Goal: Check status: Check status

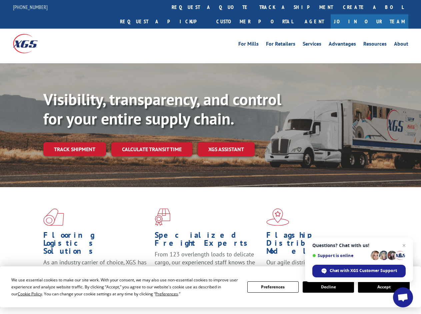
click at [210, 157] on div "Visibility, transparency, and control for your entire supply chain. Track shipm…" at bounding box center [231, 136] width 377 height 93
click at [23, 294] on span "Cookie Policy" at bounding box center [30, 294] width 24 height 6
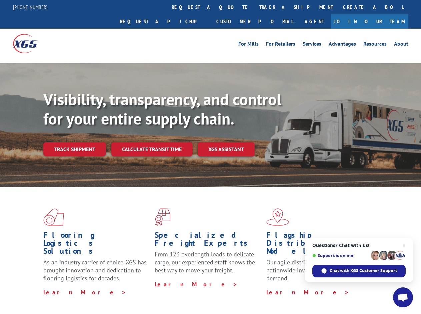
click at [160, 294] on div "Flooring Logistics Solutions As an industry carrier of choice, XGS has brought …" at bounding box center [210, 254] width 421 height 134
click at [273, 287] on div "Flooring Logistics Solutions As an industry carrier of choice, XGS has brought …" at bounding box center [210, 252] width 421 height 130
click at [328, 287] on div "Flooring Logistics Solutions As an industry carrier of choice, XGS has brought …" at bounding box center [210, 252] width 421 height 130
click at [383, 287] on div "Flooring Logistics Solutions As an industry carrier of choice, XGS has brought …" at bounding box center [210, 252] width 421 height 130
click at [210, 157] on div "Visibility, transparency, and control for your entire supply chain. Track shipm…" at bounding box center [231, 136] width 377 height 93
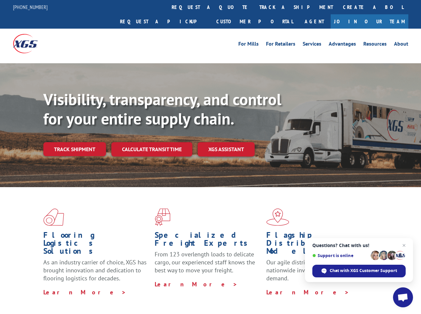
click at [254, 7] on link "track a shipment" at bounding box center [296, 7] width 84 height 14
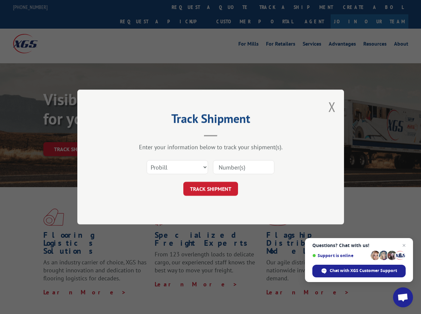
click at [233, 7] on div "Track Shipment Enter your information below to track your shipment(s). Select c…" at bounding box center [210, 157] width 421 height 314
click at [274, 7] on div "Track Shipment Enter your information below to track your shipment(s). Select c…" at bounding box center [210, 157] width 421 height 314
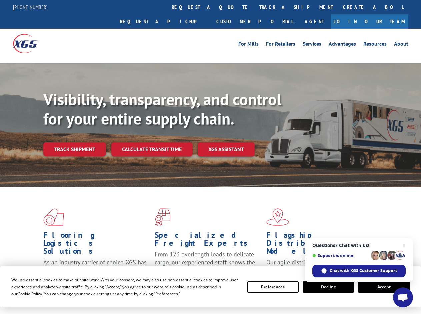
click at [210, 157] on div "Visibility, transparency, and control for your entire supply chain. Track shipm…" at bounding box center [231, 136] width 377 height 93
click at [23, 294] on span "Cookie Policy" at bounding box center [30, 294] width 24 height 6
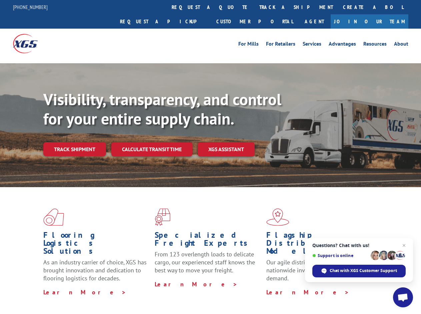
click at [160, 294] on div "Flooring Logistics Solutions As an industry carrier of choice, XGS has brought …" at bounding box center [210, 254] width 421 height 134
click at [273, 287] on div "Flooring Logistics Solutions As an industry carrier of choice, XGS has brought …" at bounding box center [210, 252] width 421 height 130
click at [328, 287] on div "Flooring Logistics Solutions As an industry carrier of choice, XGS has brought …" at bounding box center [210, 252] width 421 height 130
click at [383, 287] on div "Flooring Logistics Solutions As an industry carrier of choice, XGS has brought …" at bounding box center [210, 252] width 421 height 130
click at [210, 157] on div "Visibility, transparency, and control for your entire supply chain. Track shipm…" at bounding box center [231, 136] width 377 height 93
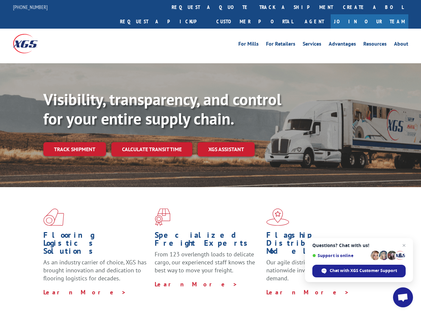
click at [254, 7] on link "track a shipment" at bounding box center [296, 7] width 84 height 14
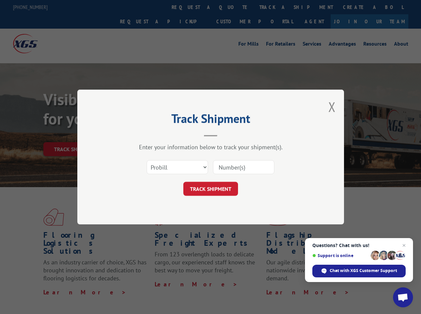
click at [233, 7] on div "Track Shipment Enter your information below to track your shipment(s). Select c…" at bounding box center [210, 157] width 421 height 314
click at [274, 7] on div "Track Shipment Enter your information below to track your shipment(s). Select c…" at bounding box center [210, 157] width 421 height 314
